Goal: Task Accomplishment & Management: Use online tool/utility

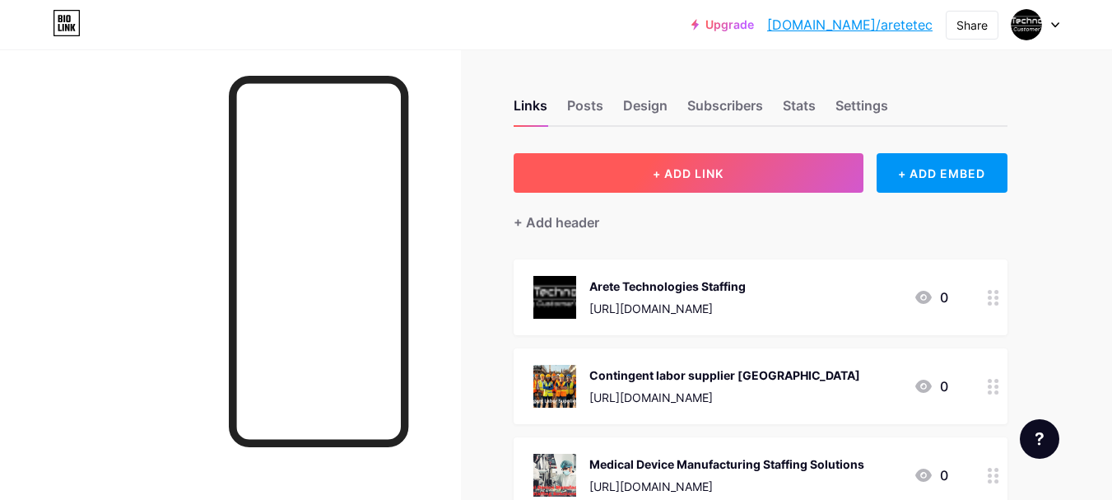
click at [655, 181] on button "+ ADD LINK" at bounding box center [689, 173] width 350 height 40
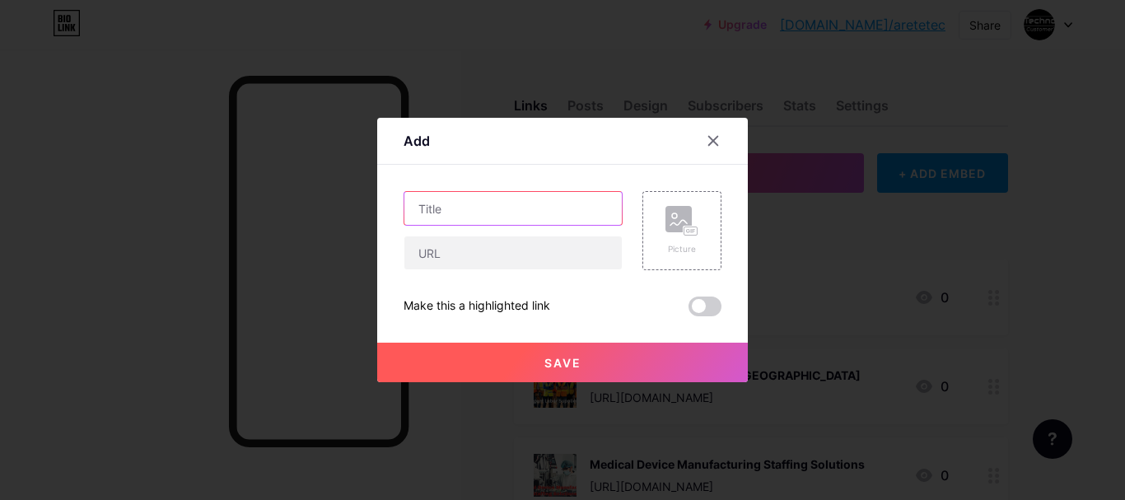
click at [457, 212] on input "text" at bounding box center [512, 208] width 217 height 33
paste input "Waste Collection and Recycling Industry Staffing"
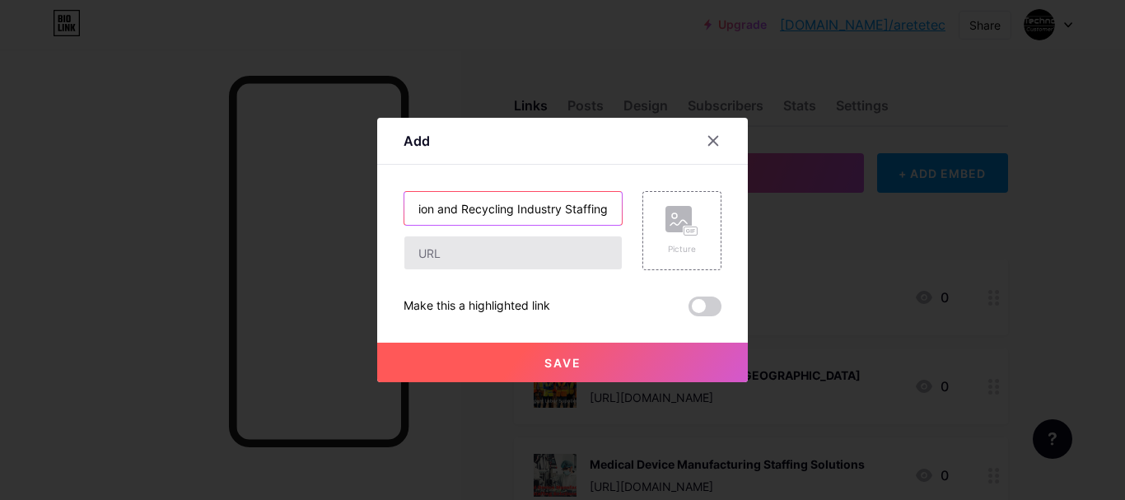
type input "Waste Collection and Recycling Industry Staffing"
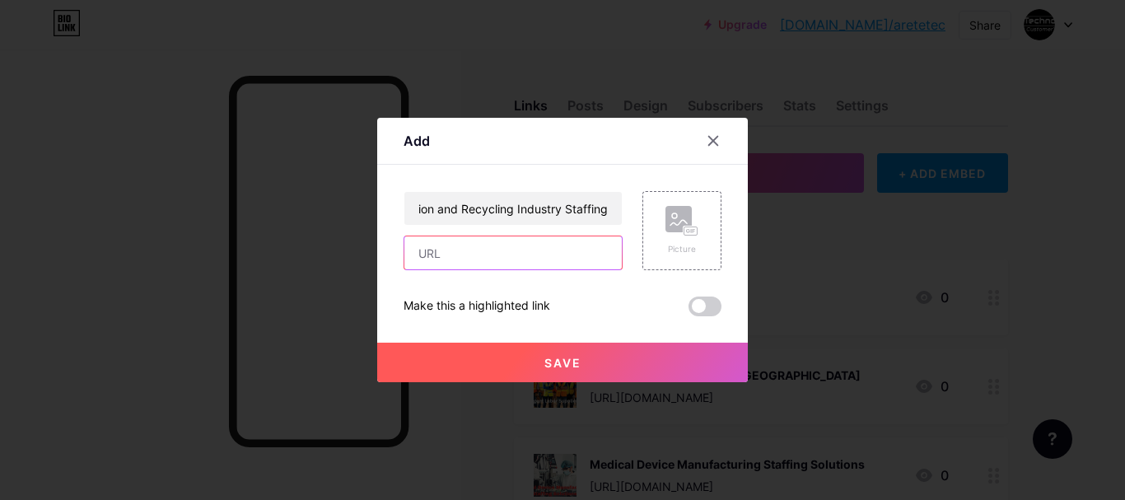
click at [526, 250] on input "text" at bounding box center [512, 252] width 217 height 33
drag, startPoint x: 494, startPoint y: 254, endPoint x: 686, endPoint y: 404, distance: 243.4
click at [686, 404] on div "Add Content YouTube Play YouTube video without leaving your page. ADD Vimeo Pla…" at bounding box center [562, 250] width 1125 height 500
click at [666, 230] on rect at bounding box center [678, 219] width 26 height 26
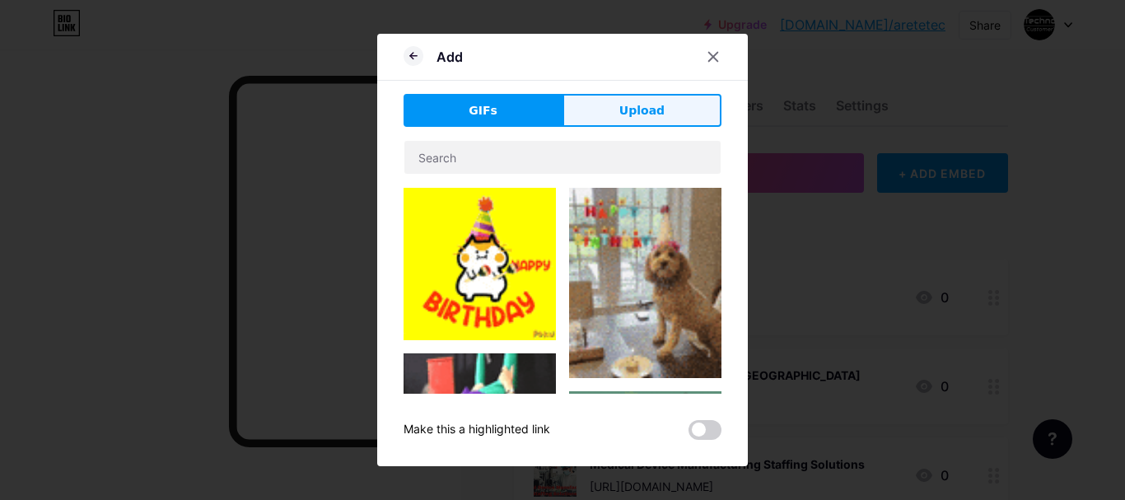
click at [603, 113] on button "Upload" at bounding box center [641, 110] width 159 height 33
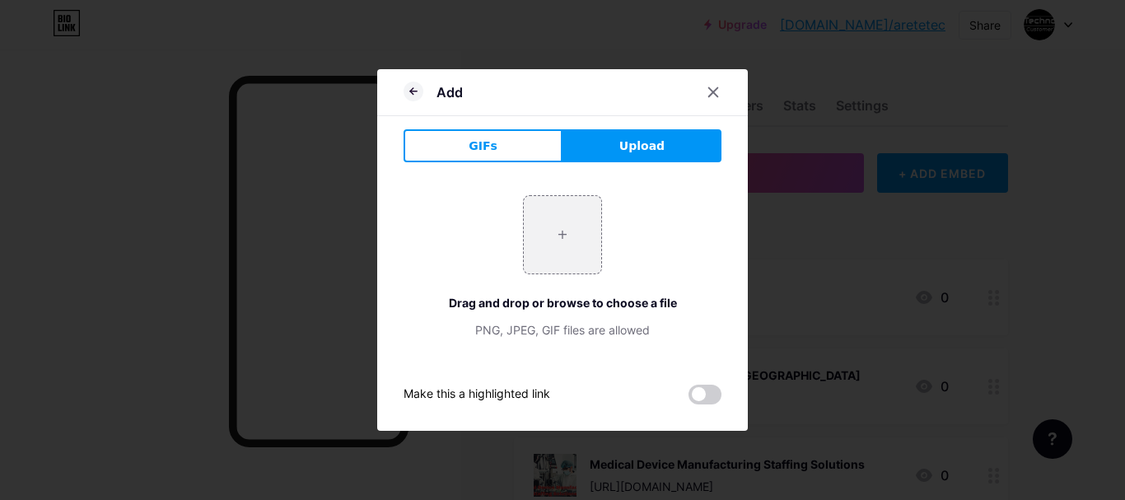
click at [579, 287] on div "+ Drag and drop or browse to choose a file PNG, JPEG, GIF files are allowed" at bounding box center [562, 266] width 318 height 143
click at [567, 231] on input "file" at bounding box center [562, 234] width 77 height 77
type input "C:\fakepath\Waste Collection and Recycling Industry Staffing.png"
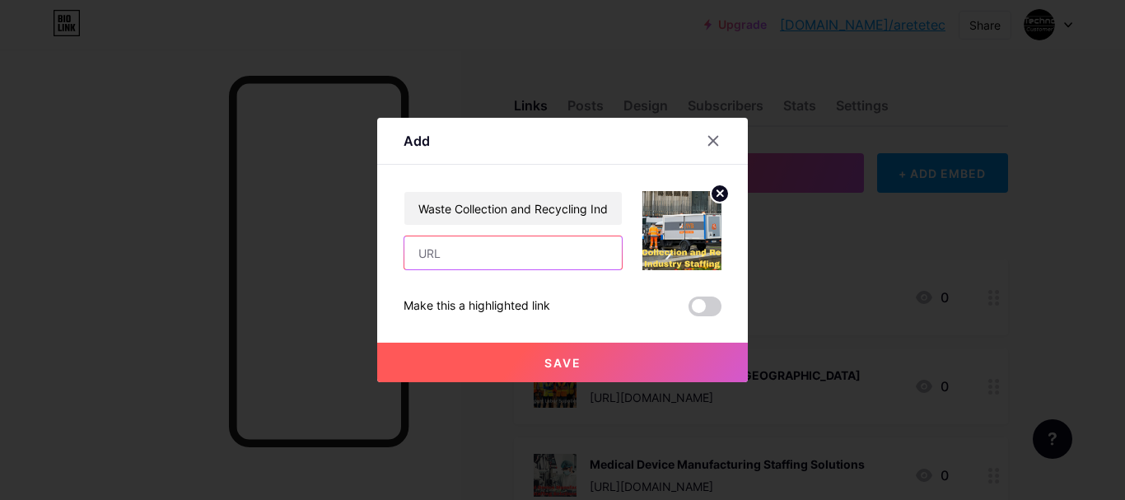
drag, startPoint x: 468, startPoint y: 262, endPoint x: 481, endPoint y: 271, distance: 16.0
click at [468, 262] on input "text" at bounding box center [512, 252] width 217 height 33
paste input "[URL][DOMAIN_NAME]"
type input "[URL][DOMAIN_NAME]"
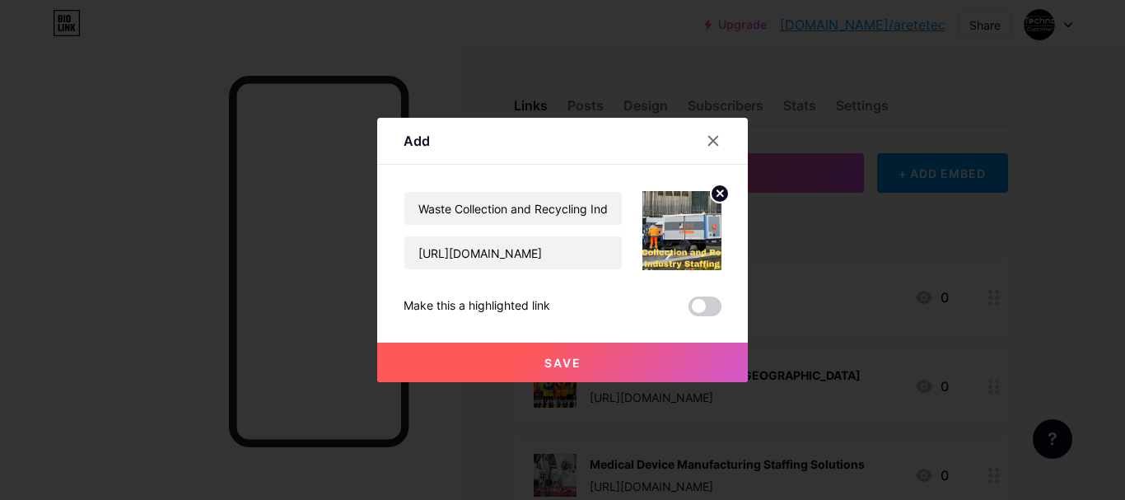
click at [514, 365] on button "Save" at bounding box center [562, 362] width 370 height 40
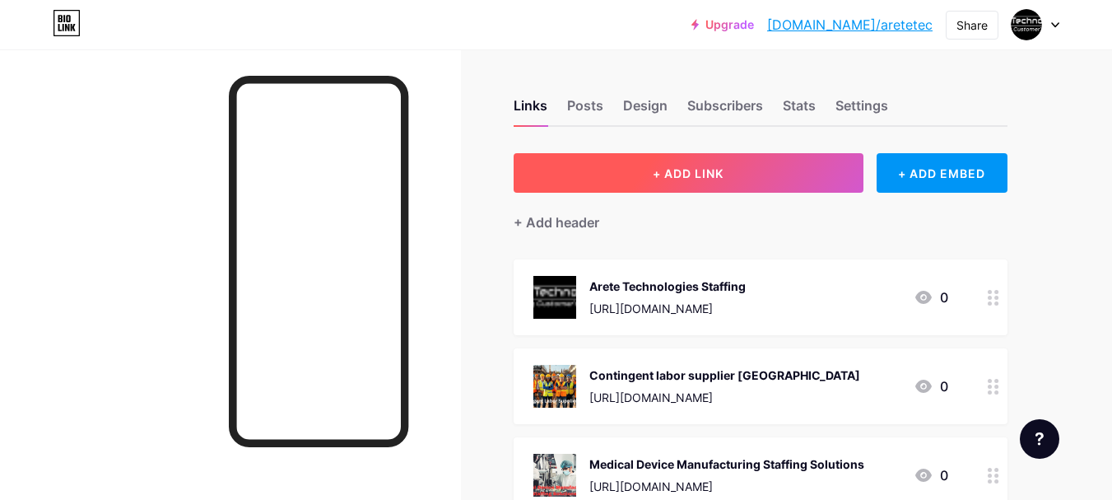
click at [724, 162] on button "+ ADD LINK" at bounding box center [689, 173] width 350 height 40
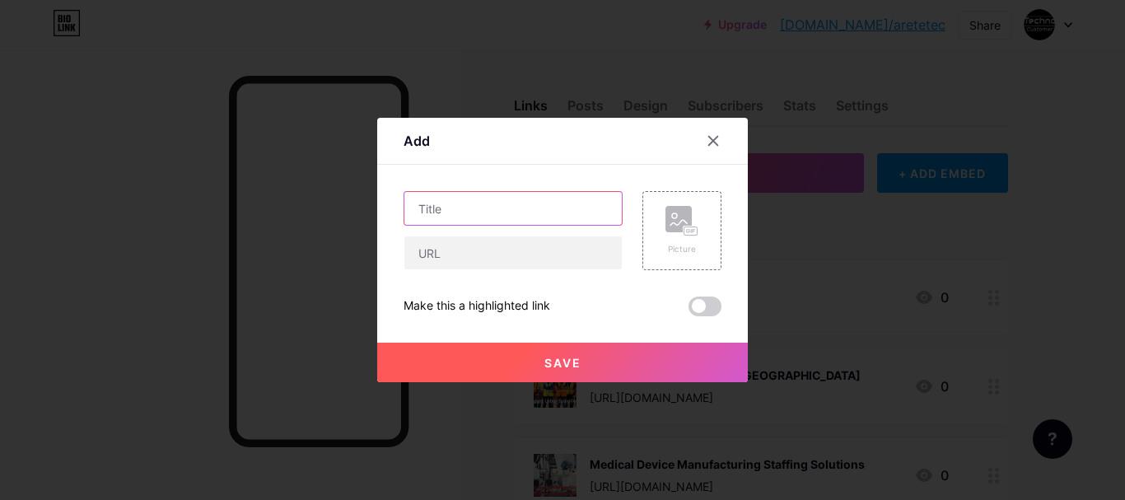
click at [515, 206] on input "text" at bounding box center [512, 208] width 217 height 33
paste input "OSHA Hazard Material and Hazwoper certified candidates | Arete Technologies"
type input "OSHA Hazard Material and Hazwoper certified candidates | Arete Technologies"
click at [524, 270] on div "OSHA Hazard Material and Hazwoper certified candidates | Arete Technologies Pic…" at bounding box center [562, 253] width 318 height 125
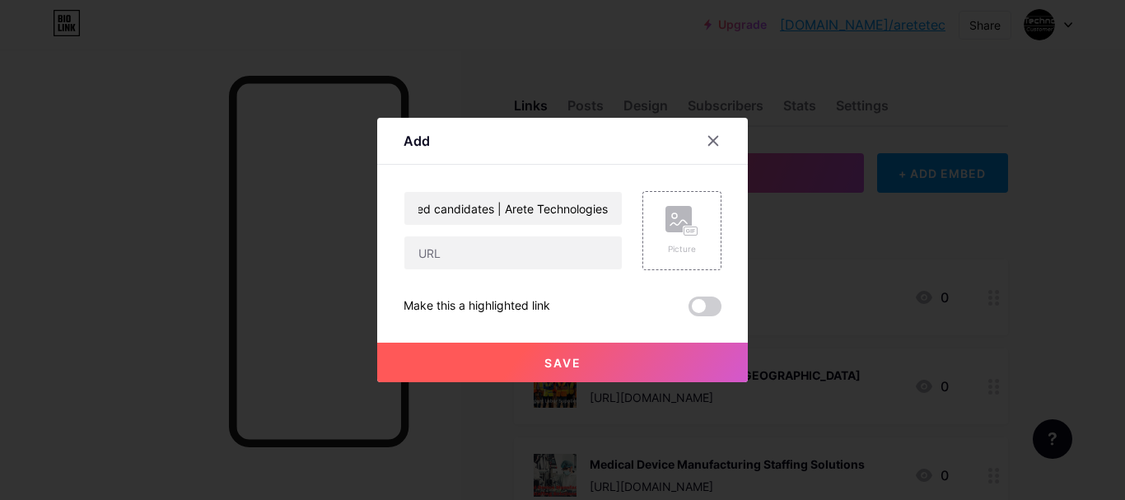
scroll to position [0, 0]
click at [526, 251] on input "text" at bounding box center [512, 252] width 217 height 33
paste input "[URL][DOMAIN_NAME]"
type input "[URL][DOMAIN_NAME]"
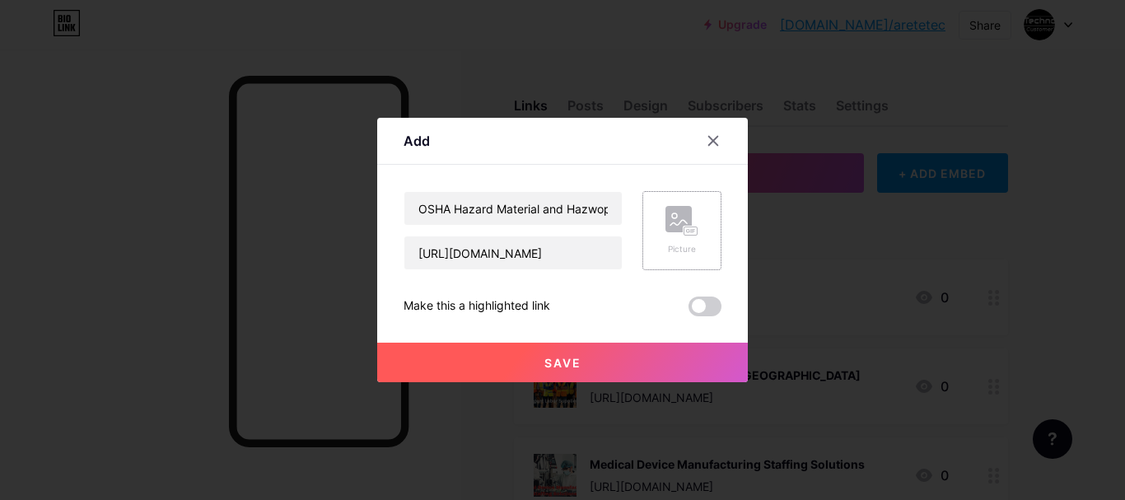
click at [684, 228] on rect at bounding box center [690, 231] width 13 height 8
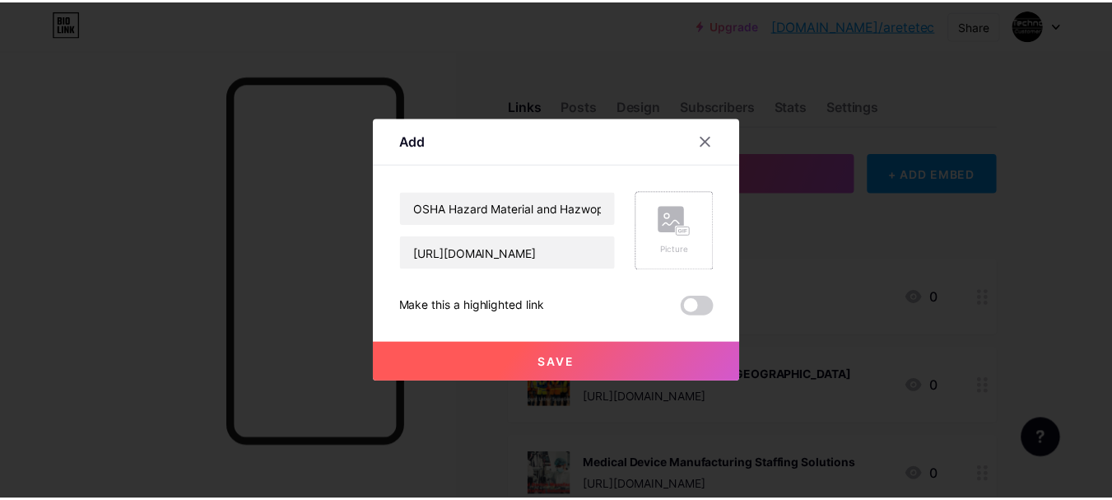
scroll to position [0, 0]
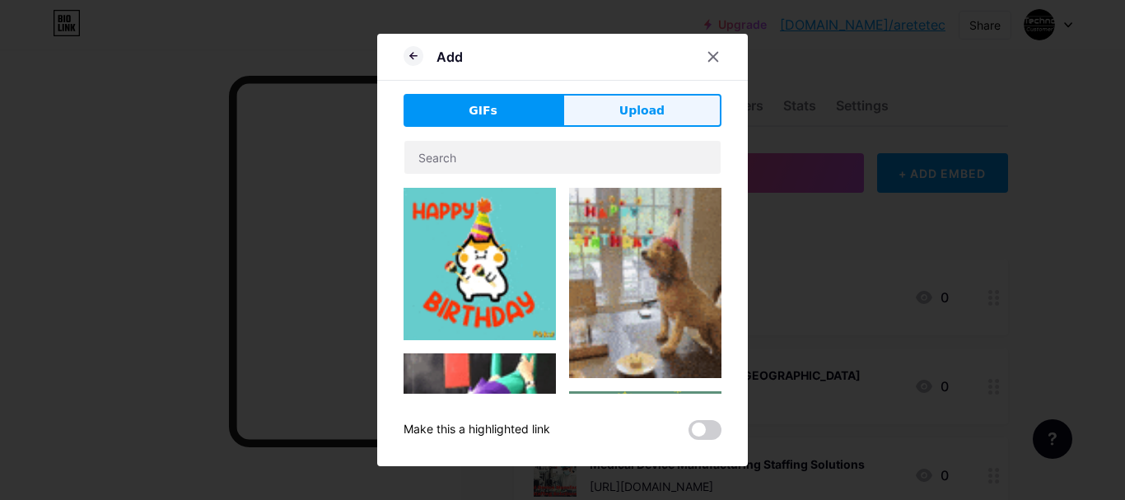
click at [645, 114] on span "Upload" at bounding box center [641, 110] width 45 height 17
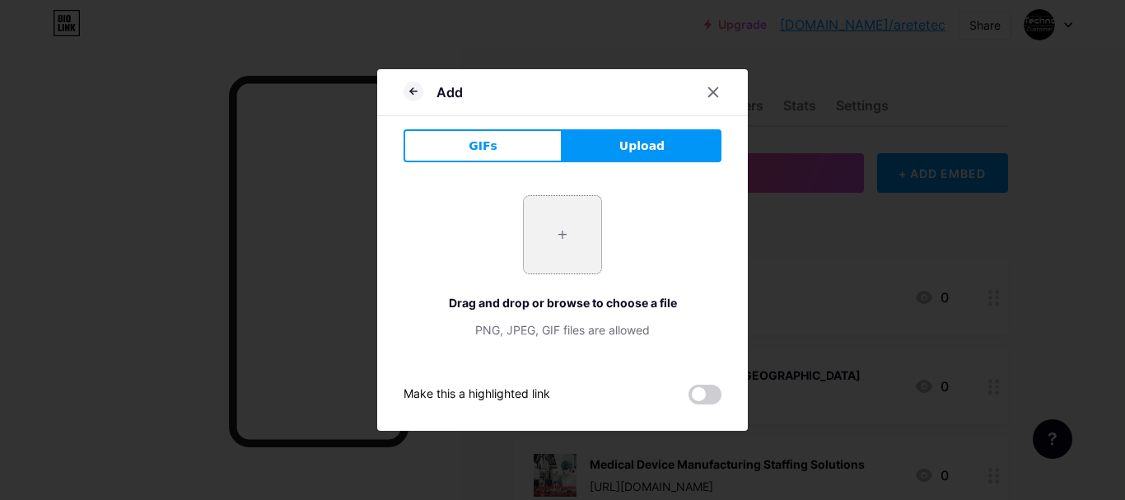
click at [553, 239] on input "file" at bounding box center [562, 234] width 77 height 77
type input "C:\fakepath\OSHA Hazard Material and Hazwoper certified candidates.png"
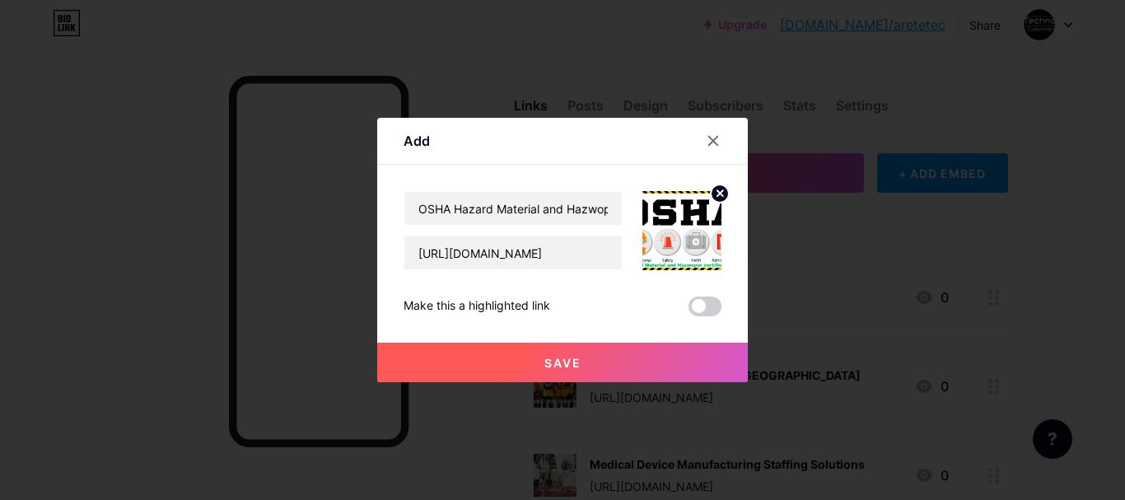
click at [642, 356] on button "Save" at bounding box center [562, 362] width 370 height 40
